Goal: Information Seeking & Learning: Learn about a topic

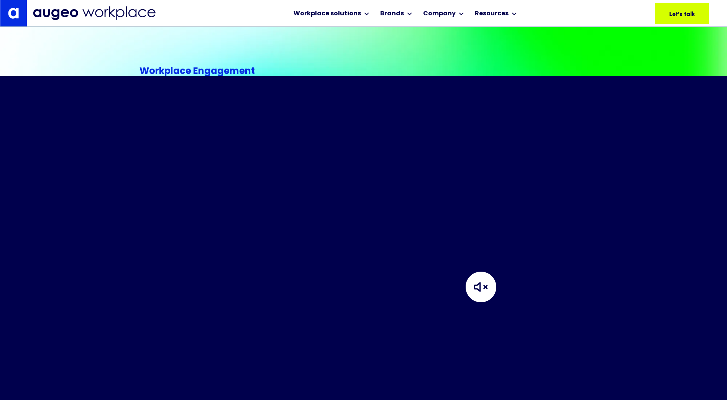
scroll to position [270, 0]
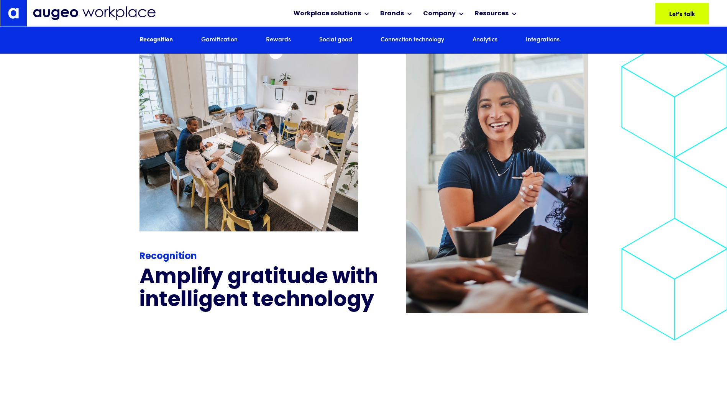
scroll to position [965, 0]
click at [485, 45] on div "Recognition Gamification Rewards Social good Connection technology Analytics In…" at bounding box center [363, 40] width 448 height 27
click at [485, 43] on link "Analytics" at bounding box center [484, 40] width 25 height 8
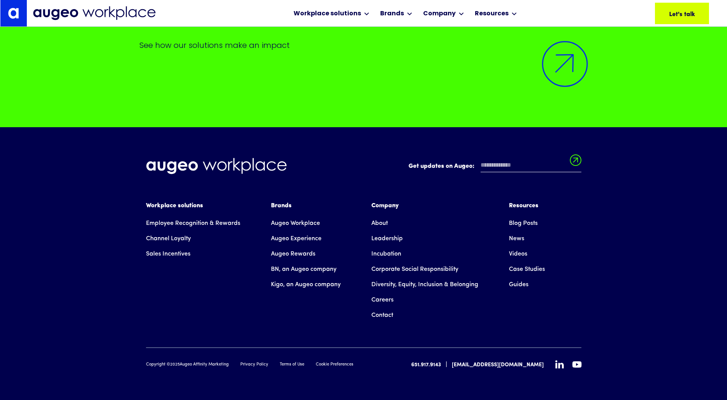
scroll to position [5651, 0]
click at [512, 241] on link "News" at bounding box center [516, 238] width 15 height 15
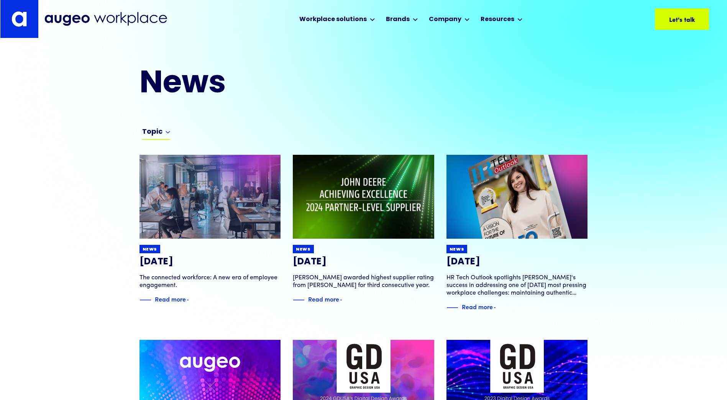
click at [162, 132] on div "Topic" at bounding box center [156, 134] width 28 height 12
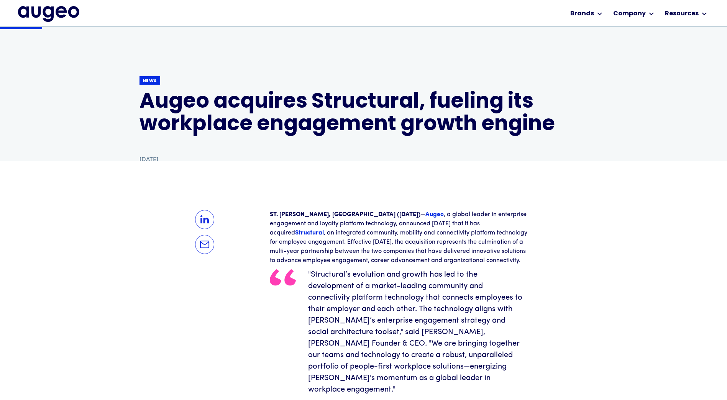
scroll to position [77, 0]
click at [324, 229] on strong "Structural" at bounding box center [309, 232] width 29 height 6
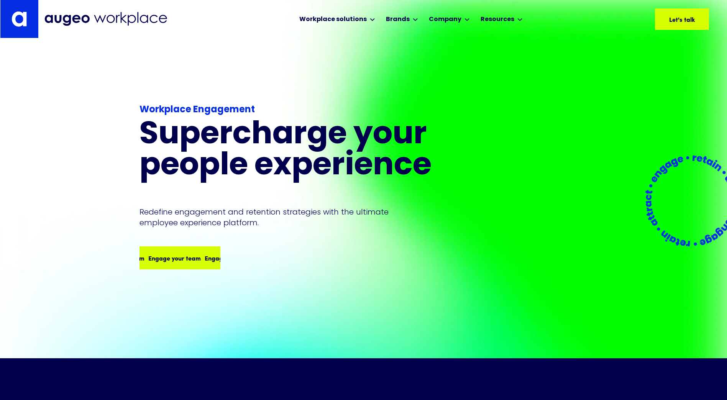
click at [179, 264] on div "Engage your team Engage your team Engage your team Engage your team" at bounding box center [179, 257] width 79 height 21
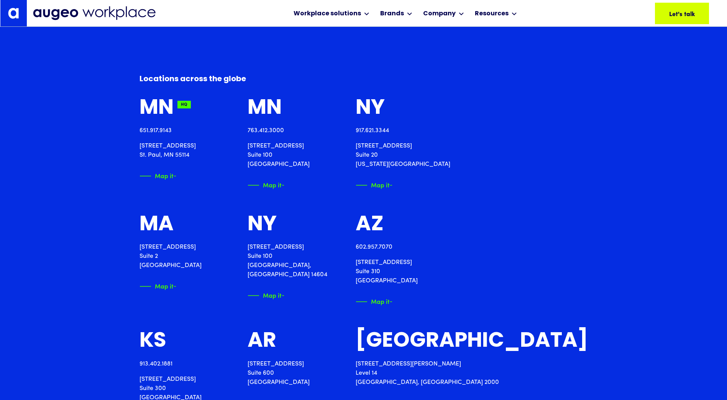
scroll to position [927, 0]
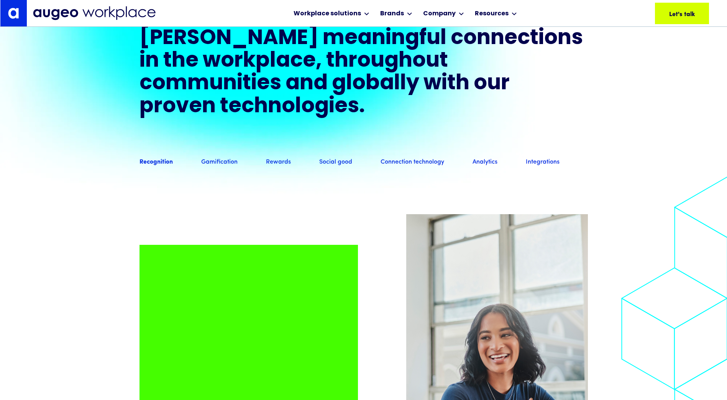
scroll to position [734, 0]
click at [395, 166] on link "Connection technology" at bounding box center [412, 162] width 64 height 8
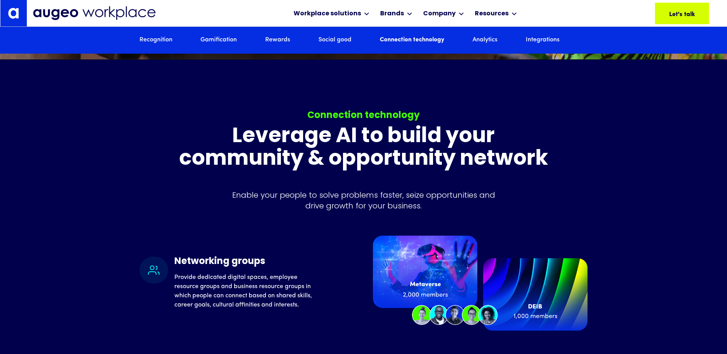
scroll to position [3134, 0]
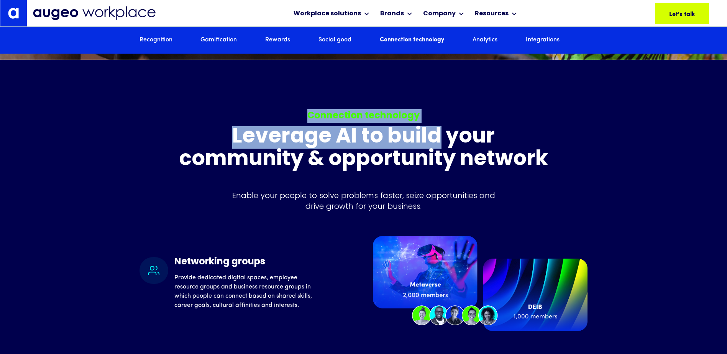
drag, startPoint x: 303, startPoint y: 136, endPoint x: 436, endPoint y: 140, distance: 133.0
click at [436, 140] on div "Connection technology Leverage AI to build your community & opportunity network…" at bounding box center [364, 160] width 374 height 102
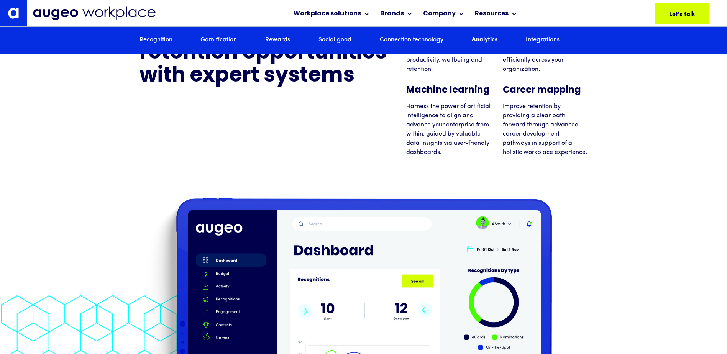
scroll to position [4369, 0]
